Goal: Download file/media

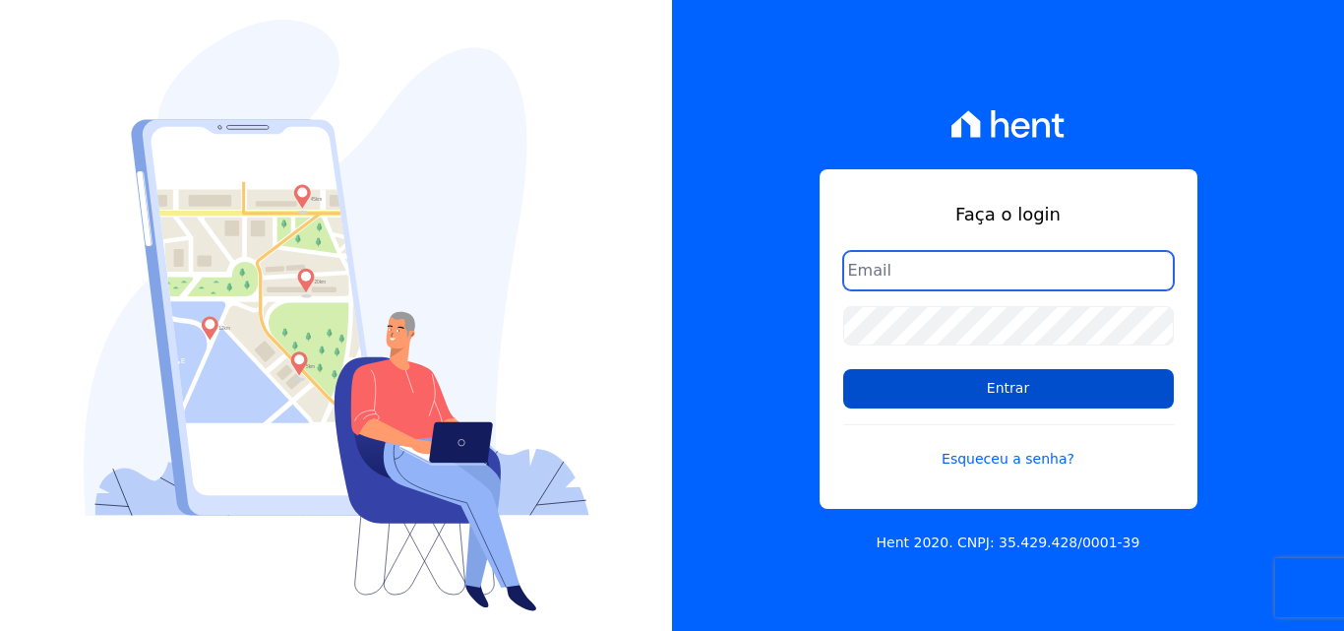
type input "financeiro@pedraconstrutora.com.br"
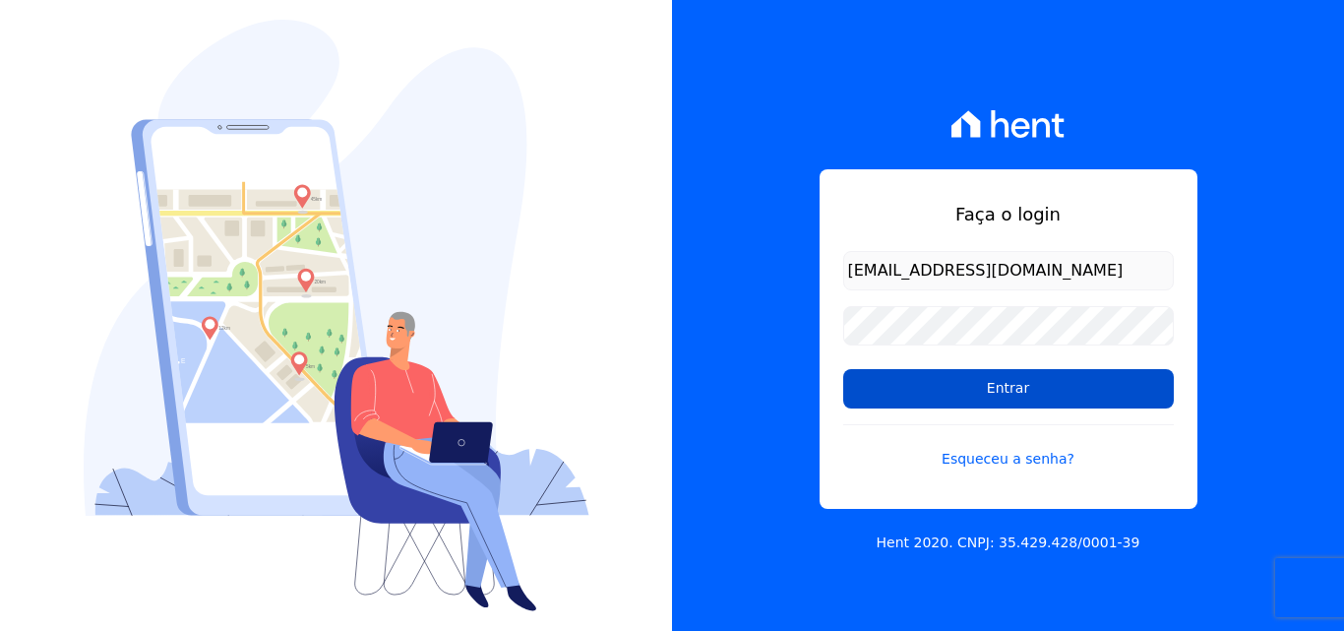
click at [1029, 397] on input "Entrar" at bounding box center [1008, 388] width 331 height 39
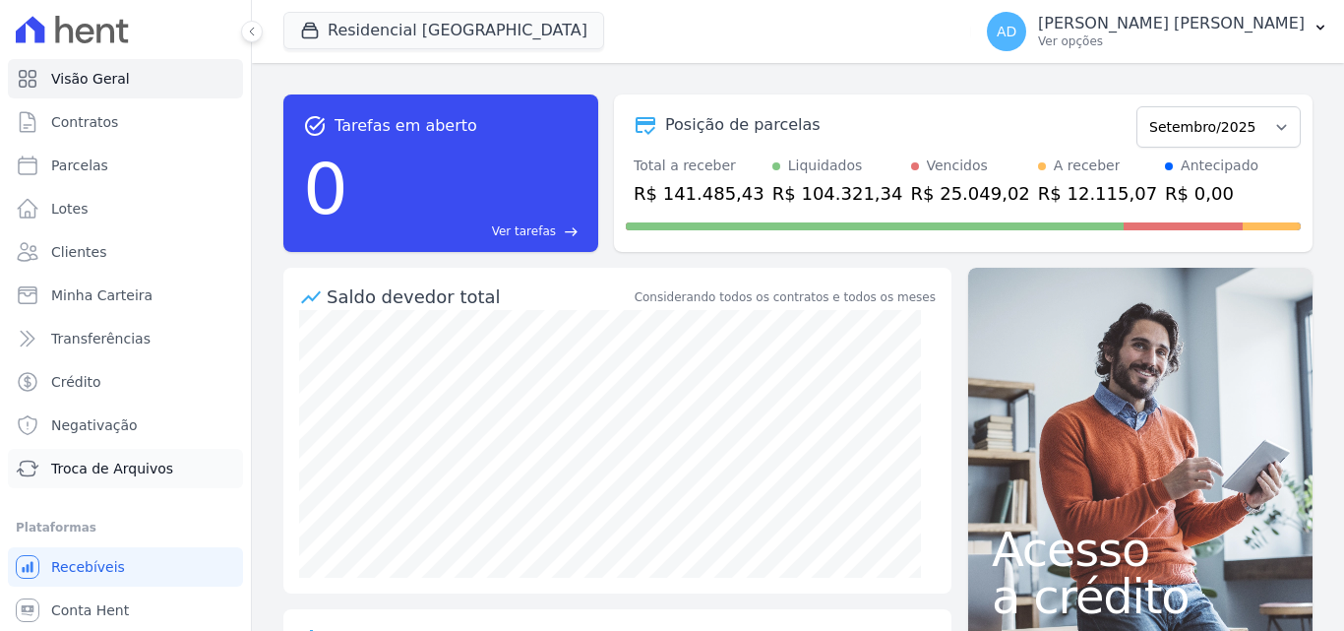
click at [101, 461] on span "Troca de Arquivos" at bounding box center [112, 469] width 122 height 20
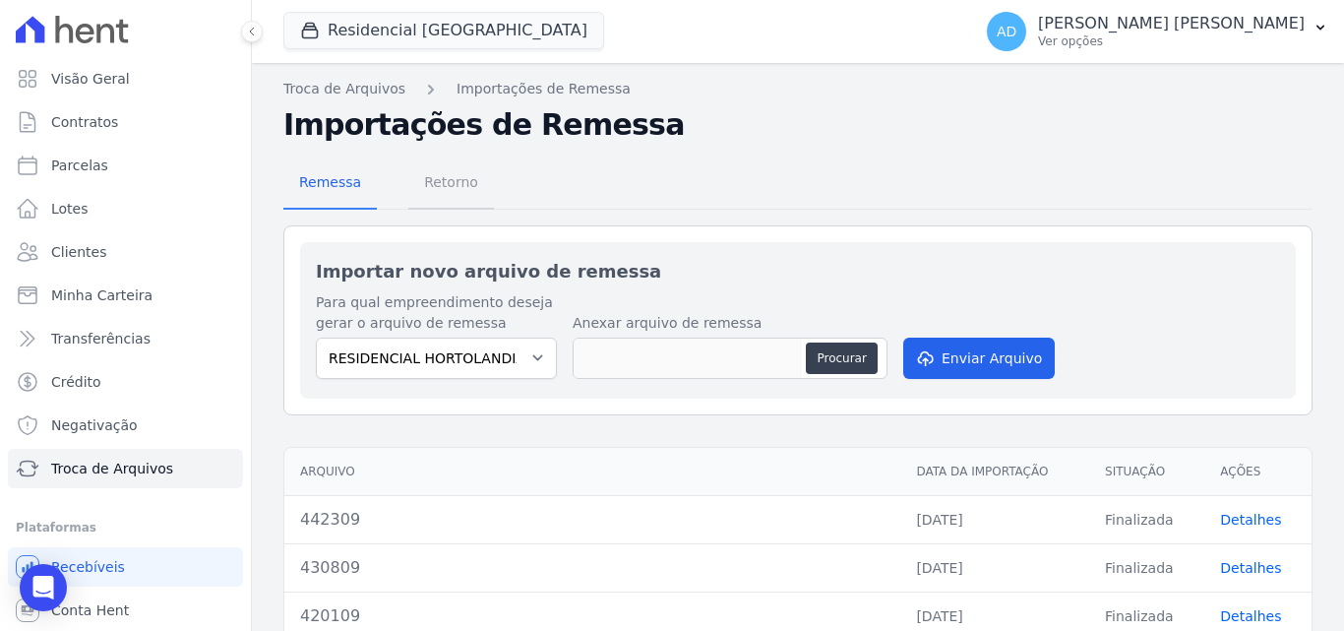
click at [443, 191] on span "Retorno" at bounding box center [451, 181] width 78 height 39
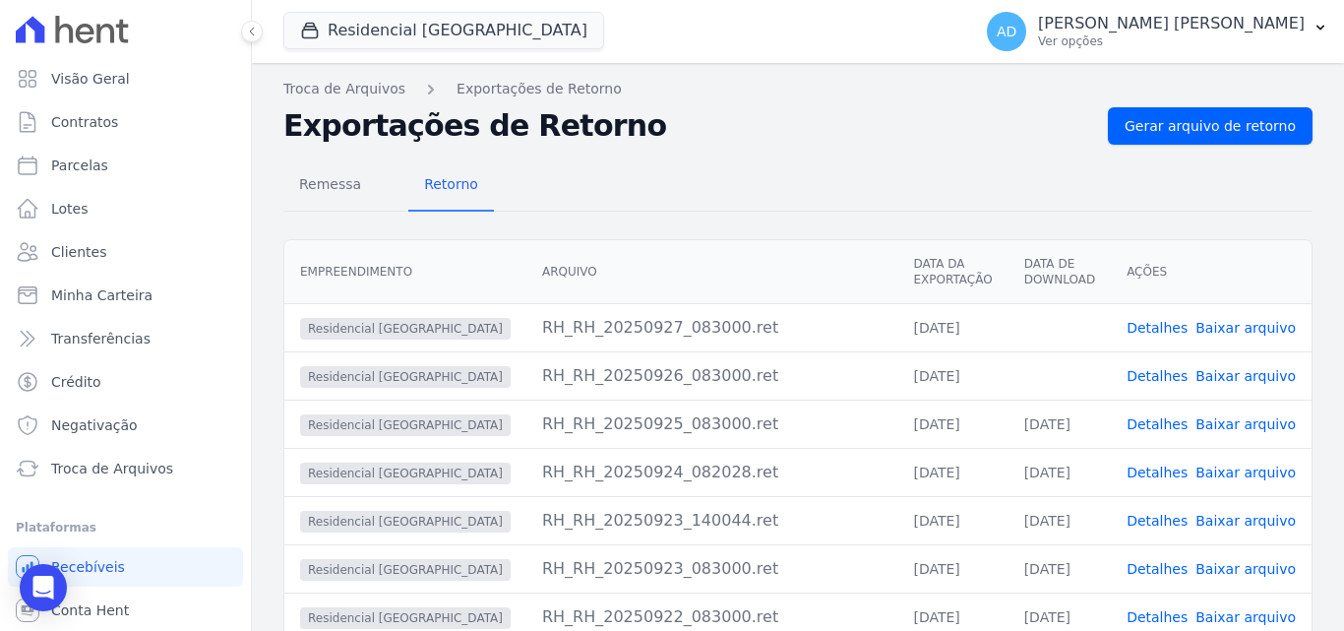
click at [1258, 376] on link "Baixar arquivo" at bounding box center [1246, 376] width 100 height 16
click at [1238, 331] on link "Baixar arquivo" at bounding box center [1246, 328] width 100 height 16
